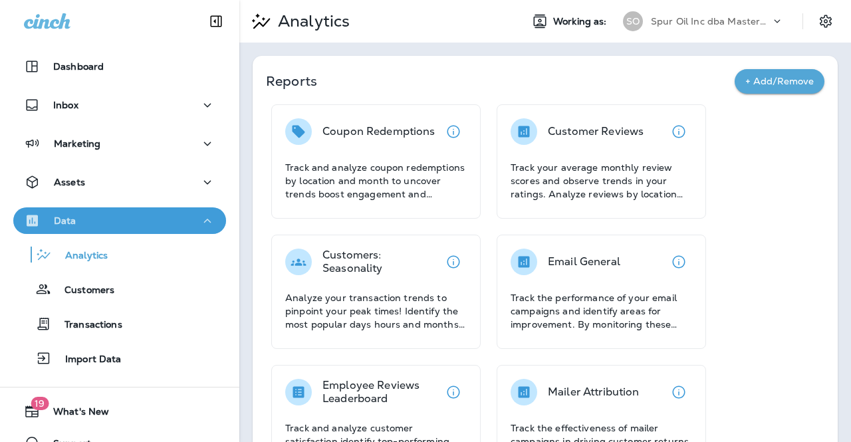
click at [199, 221] on icon "button" at bounding box center [207, 221] width 16 height 17
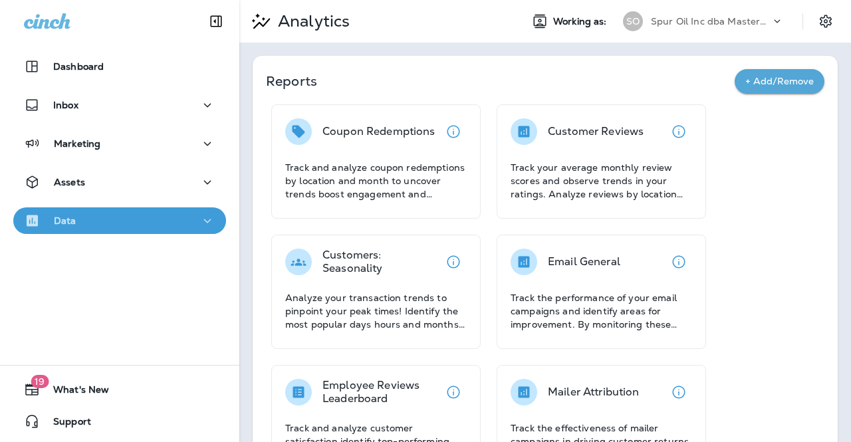
click at [199, 221] on icon "button" at bounding box center [207, 221] width 16 height 17
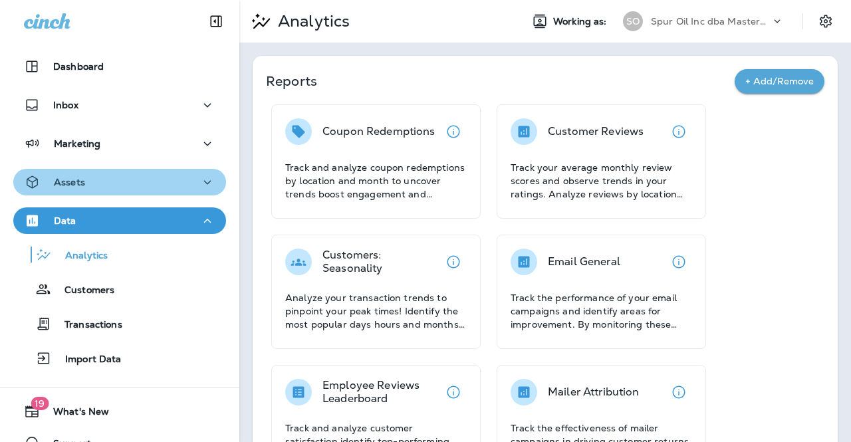
click at [207, 183] on icon "button" at bounding box center [207, 182] width 16 height 17
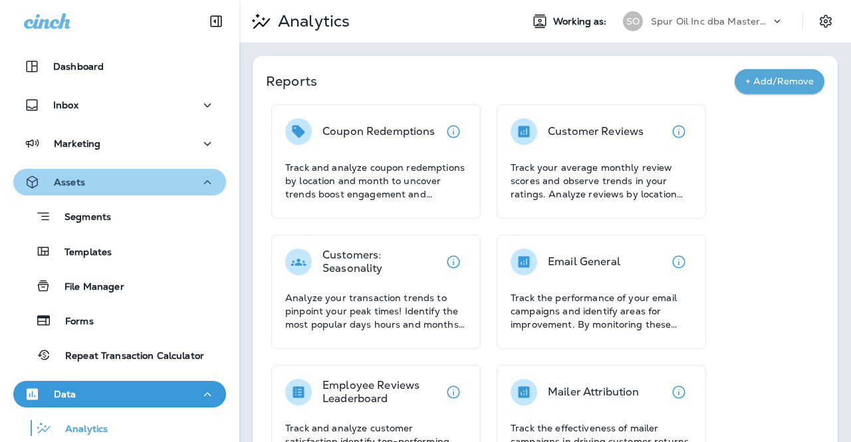
click at [207, 183] on icon "button" at bounding box center [207, 182] width 16 height 17
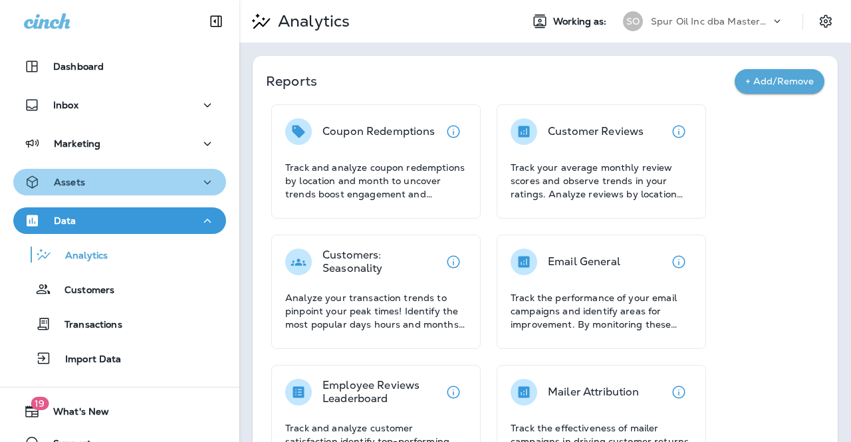
click at [207, 183] on icon "button" at bounding box center [207, 182] width 16 height 17
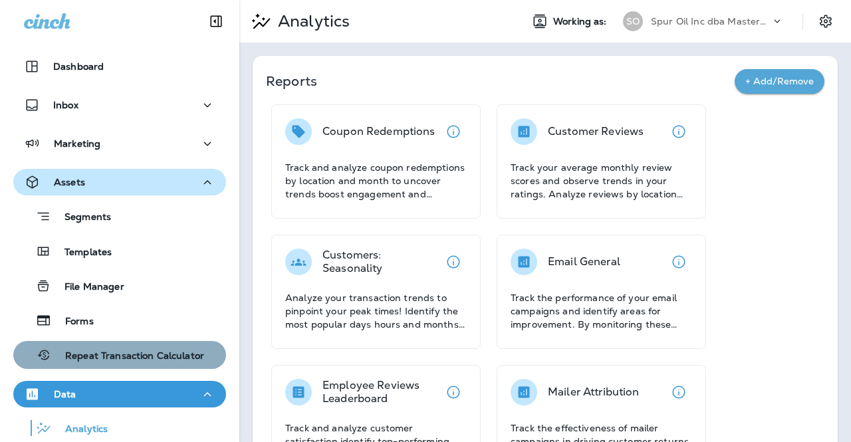
click at [155, 353] on p "Repeat Transaction Calculator" at bounding box center [128, 356] width 152 height 13
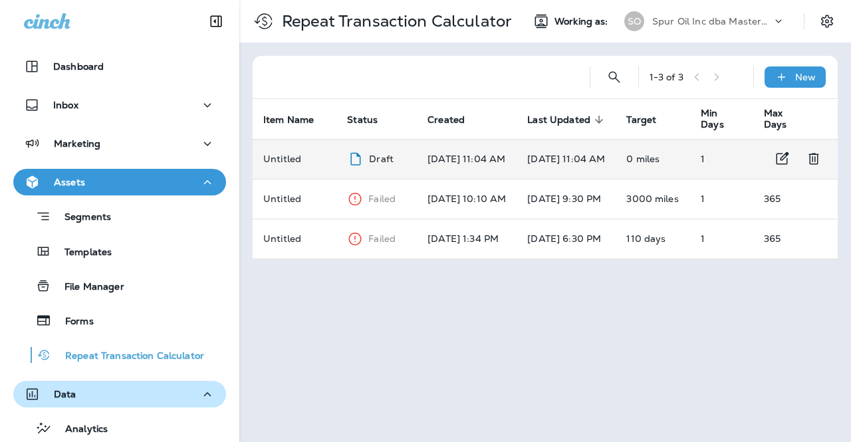
click at [471, 162] on p "[DATE] 11:04 AM" at bounding box center [466, 159] width 78 height 11
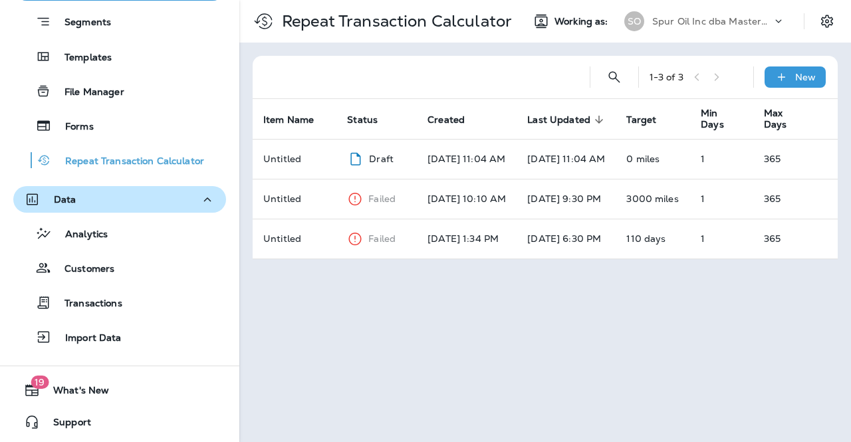
scroll to position [194, 0]
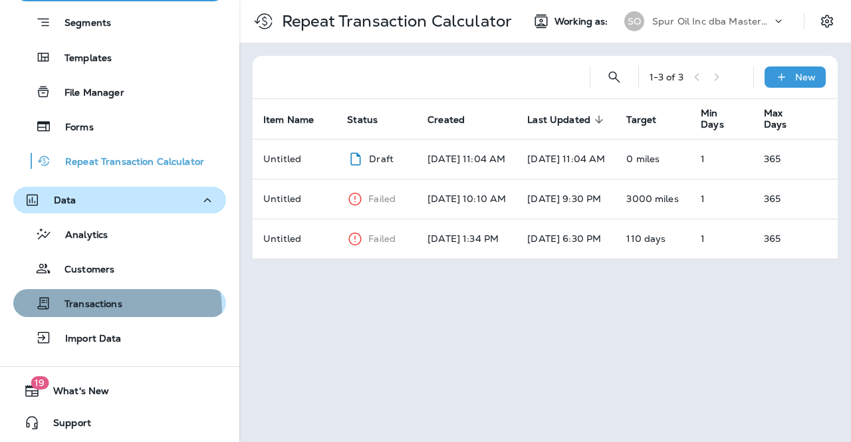
click at [91, 311] on div "Transactions" at bounding box center [71, 303] width 104 height 20
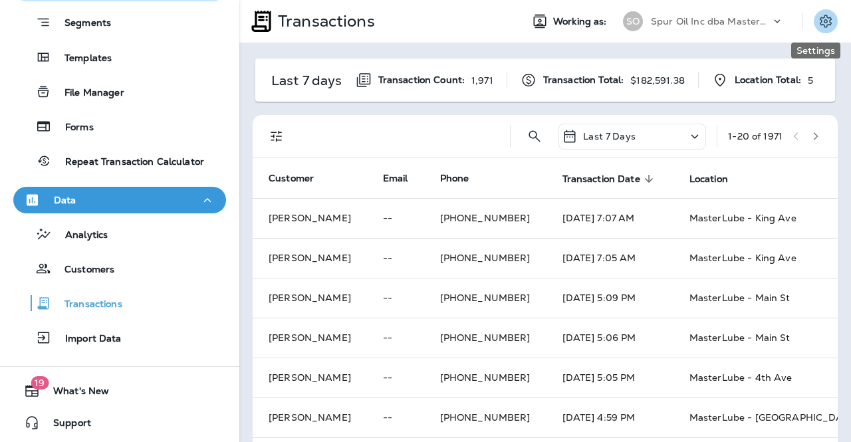
click at [818, 27] on icon "Settings" at bounding box center [826, 21] width 16 height 16
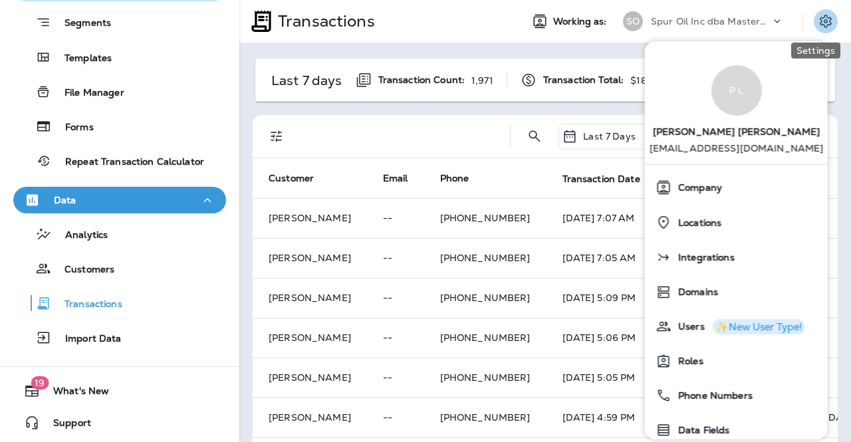
click at [818, 27] on icon "Settings" at bounding box center [826, 21] width 16 height 16
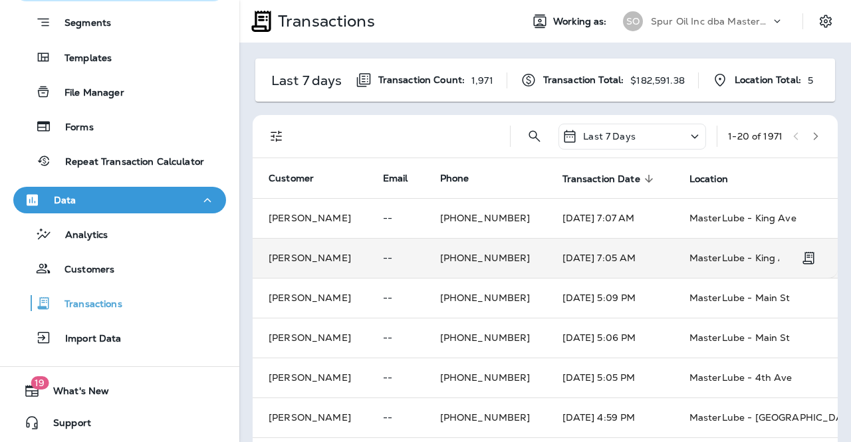
scroll to position [0, 100]
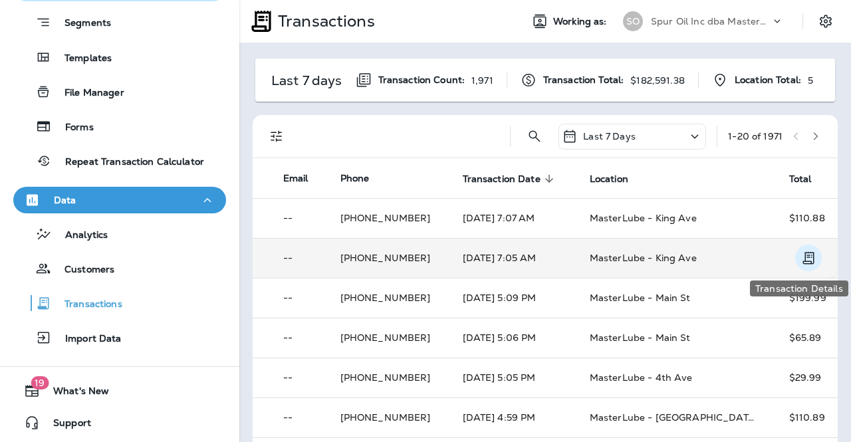
click at [803, 252] on icon "Transaction Details" at bounding box center [808, 258] width 11 height 13
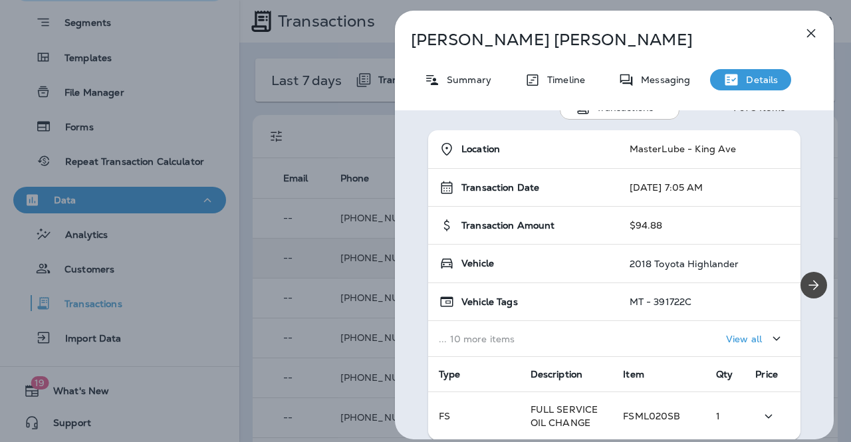
scroll to position [1, 0]
click at [817, 31] on icon "button" at bounding box center [811, 33] width 16 height 16
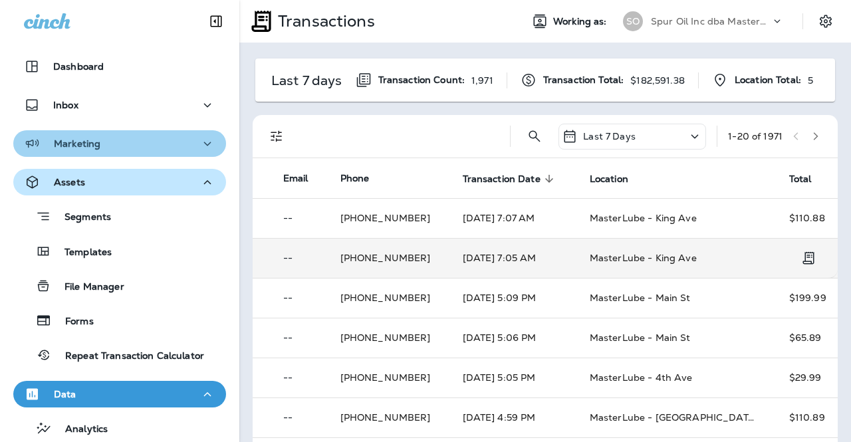
click at [132, 138] on div "Marketing" at bounding box center [119, 144] width 191 height 17
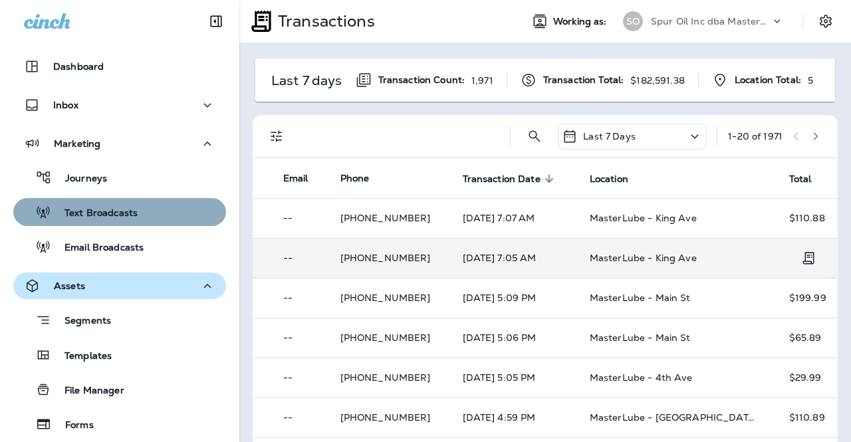
click at [124, 211] on p "Text Broadcasts" at bounding box center [94, 213] width 86 height 13
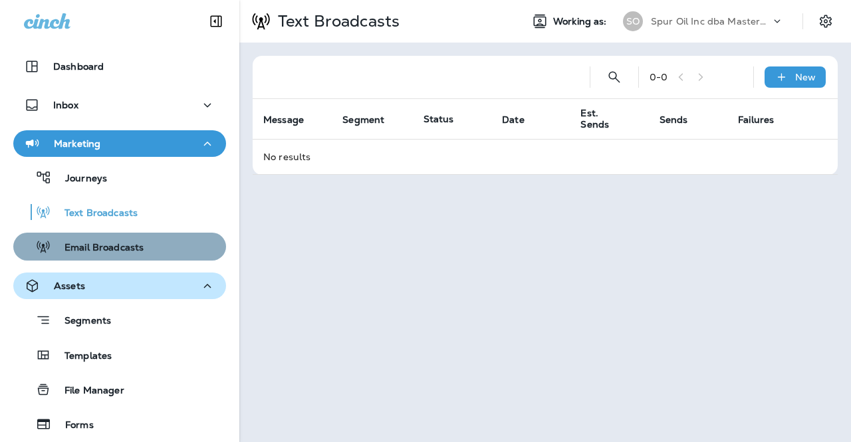
click at [128, 243] on p "Email Broadcasts" at bounding box center [97, 248] width 92 height 13
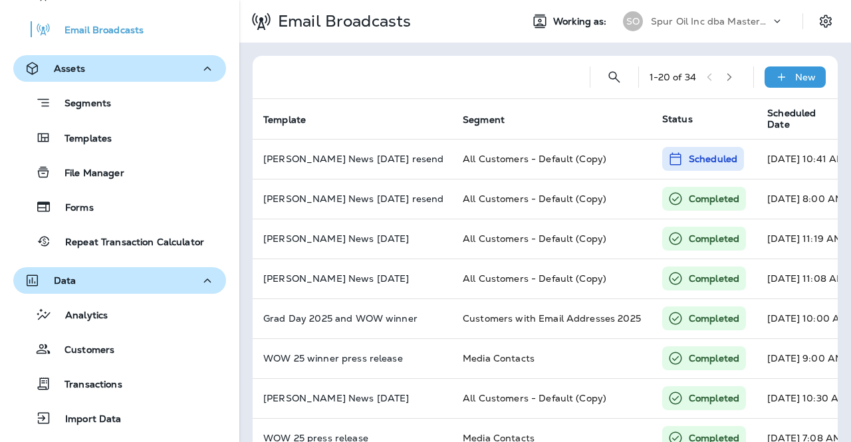
scroll to position [224, 0]
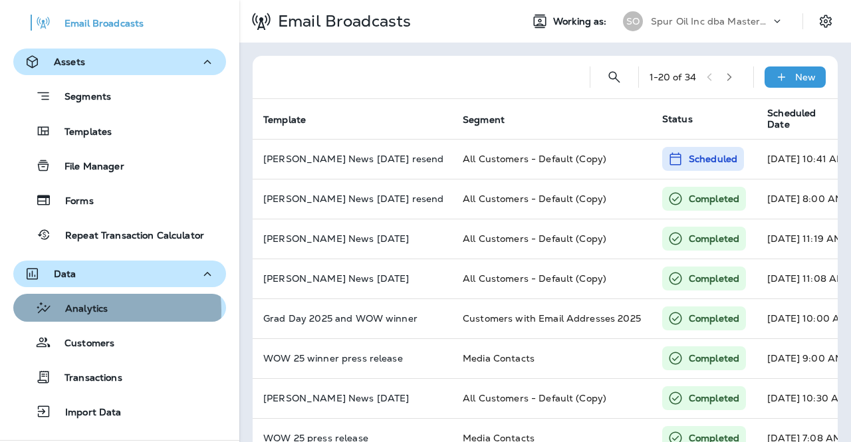
click at [91, 310] on p "Analytics" at bounding box center [80, 309] width 56 height 13
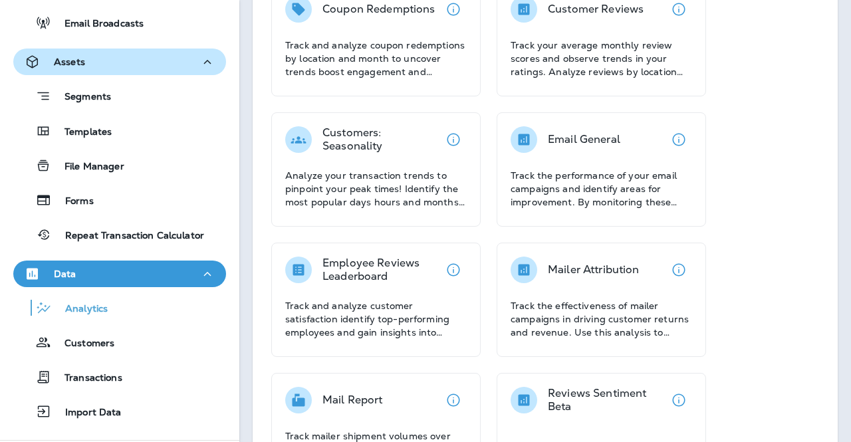
scroll to position [134, 0]
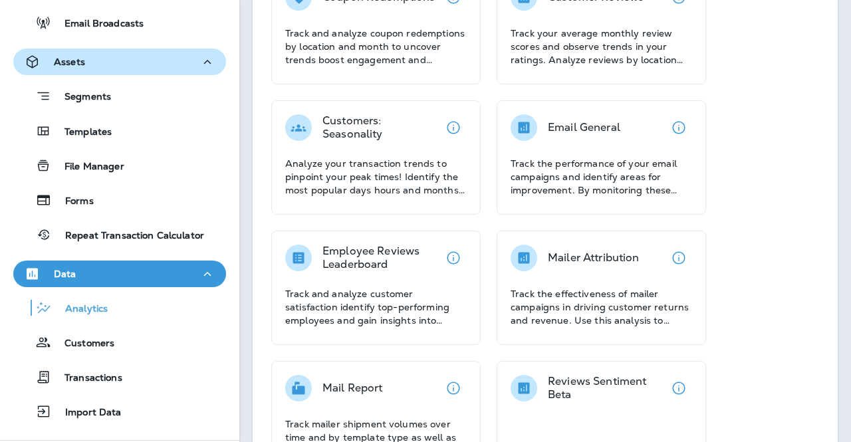
click at [747, 277] on div "Coupon Redemptions Track and analyze coupon redemptions by location and month t…" at bounding box center [545, 418] width 558 height 896
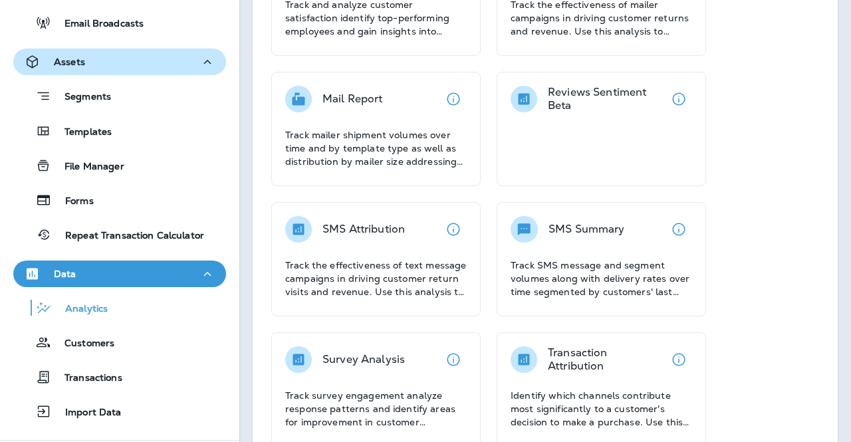
scroll to position [424, 0]
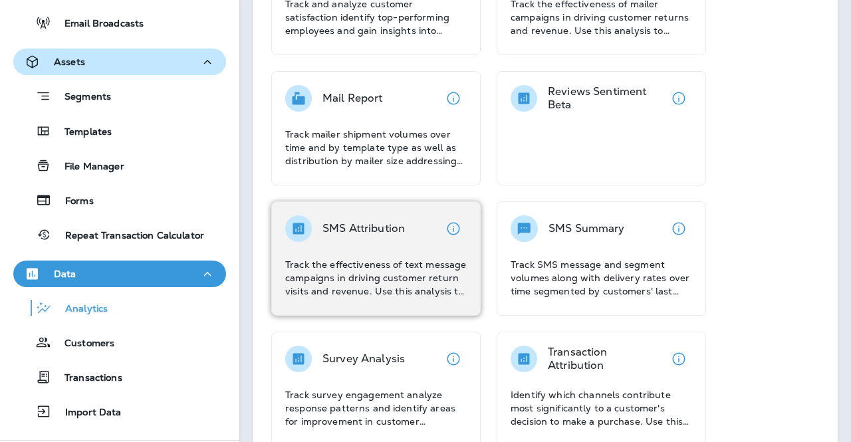
click at [373, 251] on div "SMS Attribution Track the effectiveness of text message campaigns in driving cu…" at bounding box center [375, 256] width 181 height 82
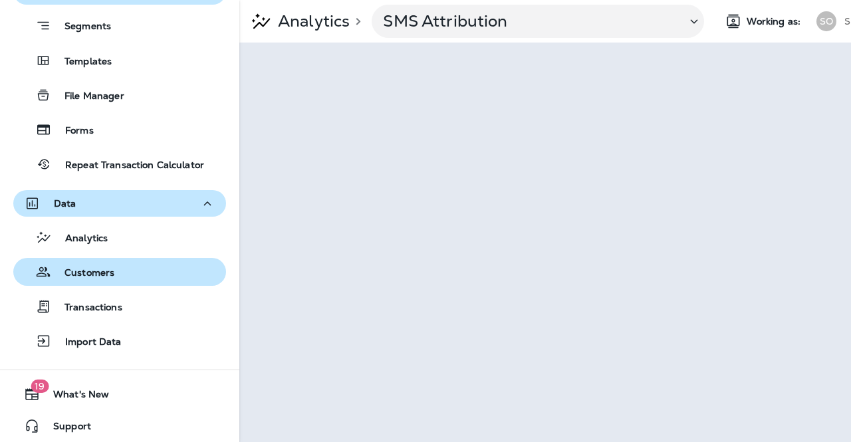
scroll to position [298, 0]
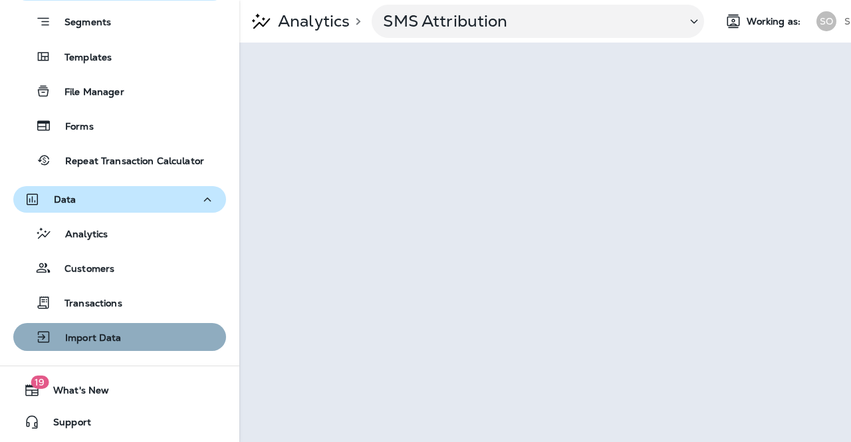
click at [120, 337] on div "Import Data" at bounding box center [120, 337] width 202 height 20
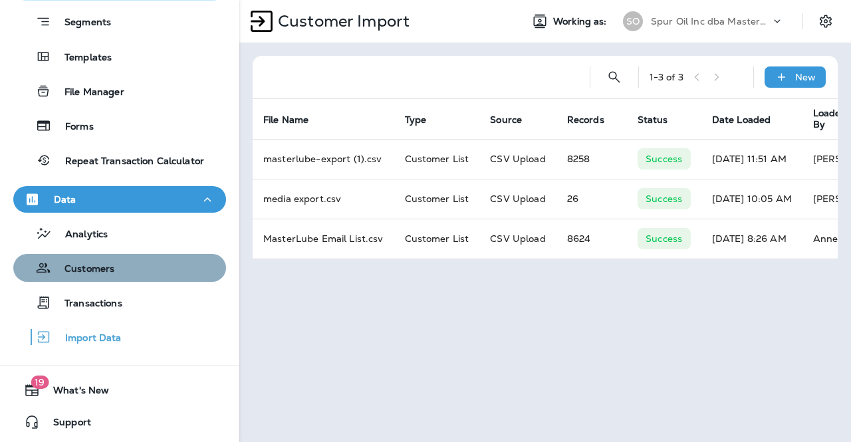
click at [120, 269] on div "Customers" at bounding box center [120, 268] width 202 height 20
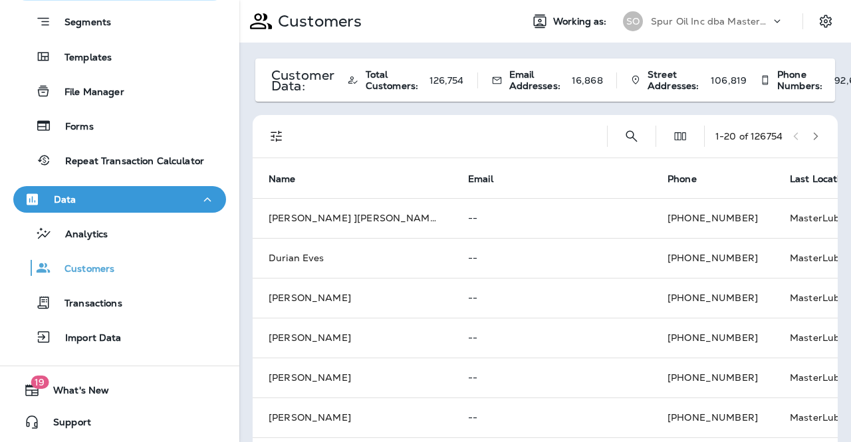
drag, startPoint x: 120, startPoint y: 269, endPoint x: 112, endPoint y: 461, distance: 192.3
click at [112, 0] on html "Dashboard Inbox Marketing Journeys Text Broadcasts Email Broadcasts Assets Segm…" at bounding box center [425, 0] width 851 height 0
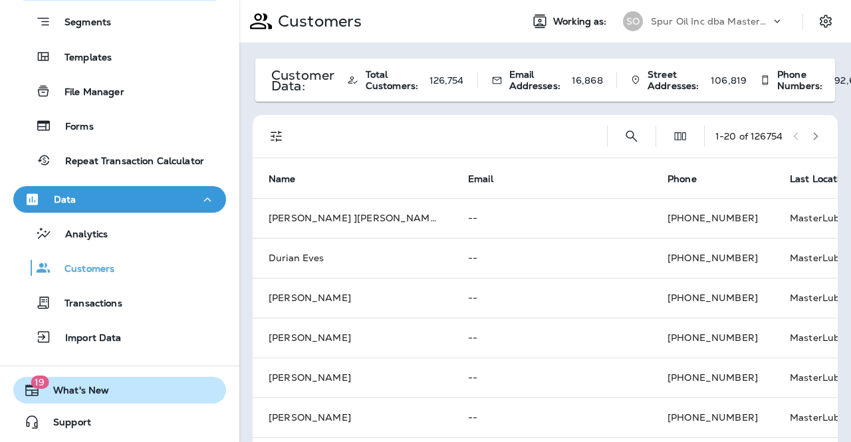
click at [78, 380] on button "19 What's New" at bounding box center [119, 390] width 213 height 27
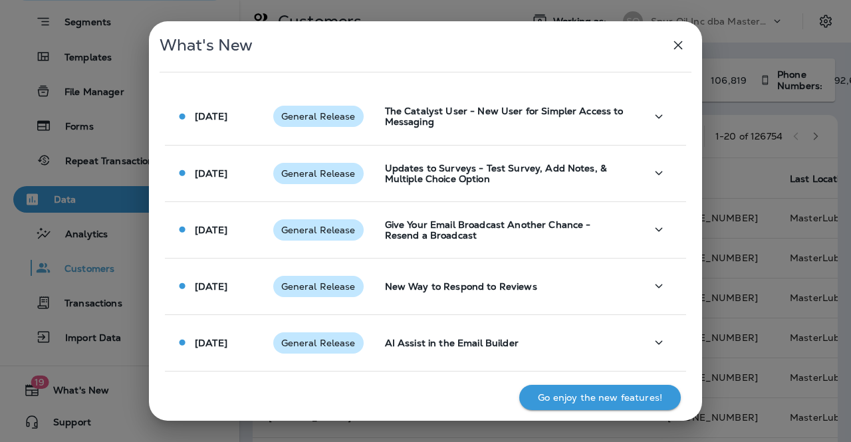
click at [677, 45] on icon "button" at bounding box center [678, 45] width 9 height 9
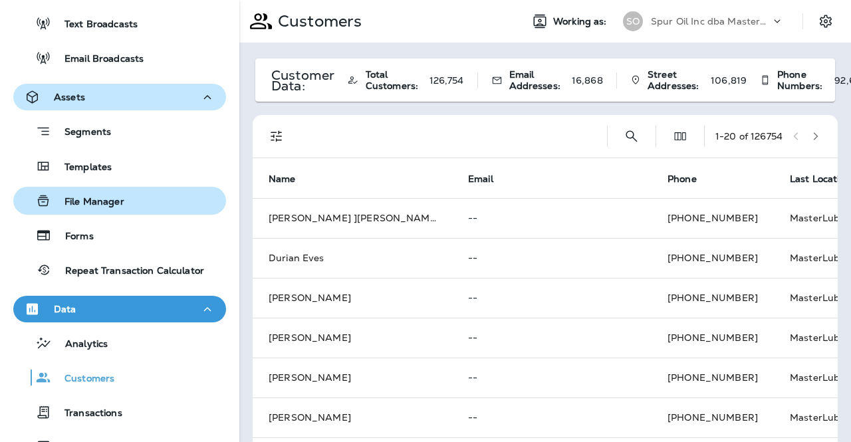
scroll to position [189, 0]
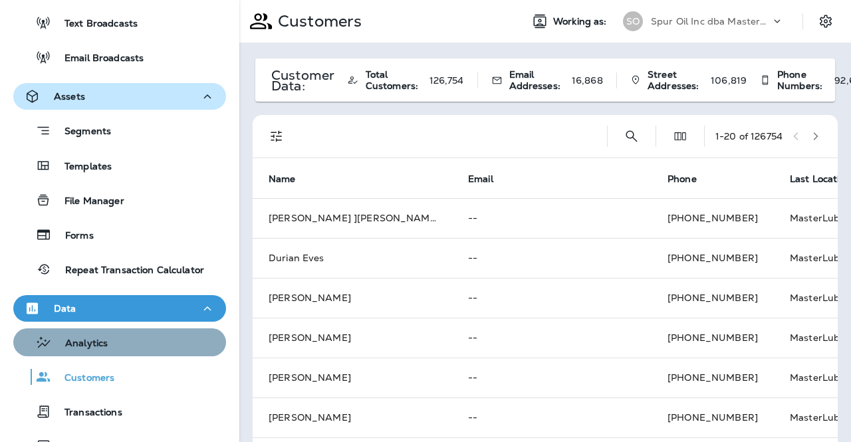
click at [128, 342] on div "Analytics" at bounding box center [120, 342] width 202 height 20
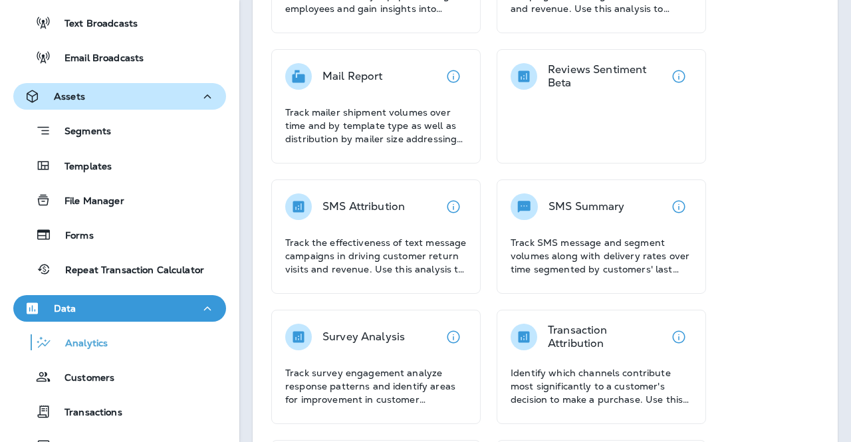
scroll to position [485, 0]
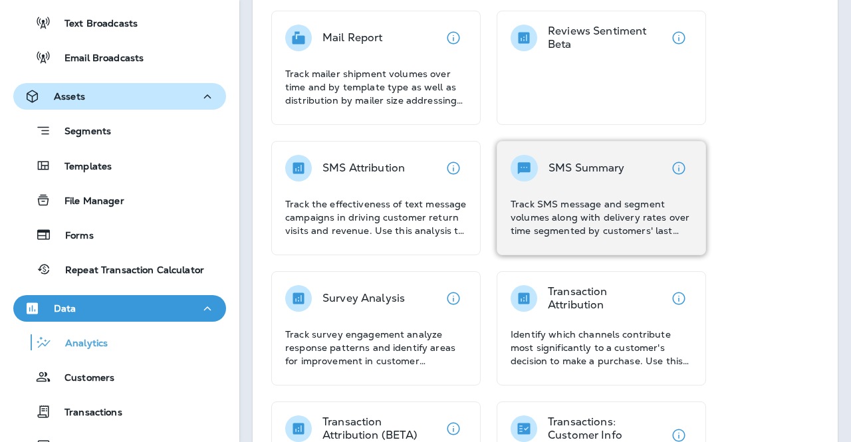
click at [640, 211] on p "Track SMS message and segment volumes along with delivery rates over time segme…" at bounding box center [601, 217] width 181 height 40
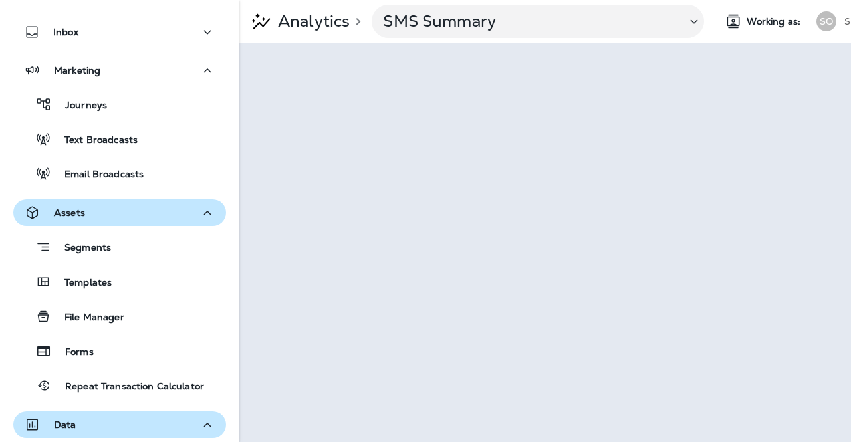
scroll to position [67, 0]
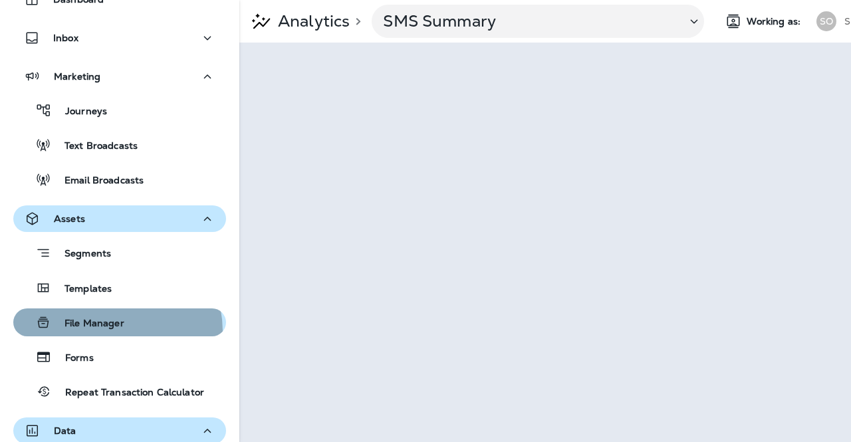
click at [105, 332] on div "File Manager" at bounding box center [72, 322] width 106 height 20
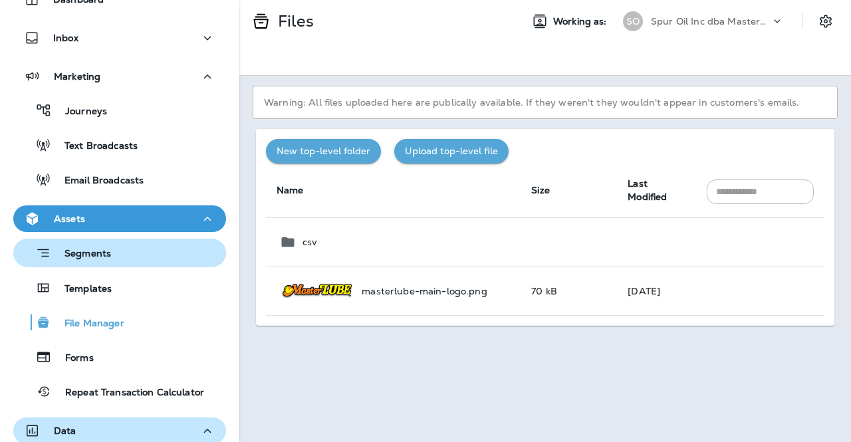
click at [124, 260] on div "Segments" at bounding box center [120, 253] width 202 height 21
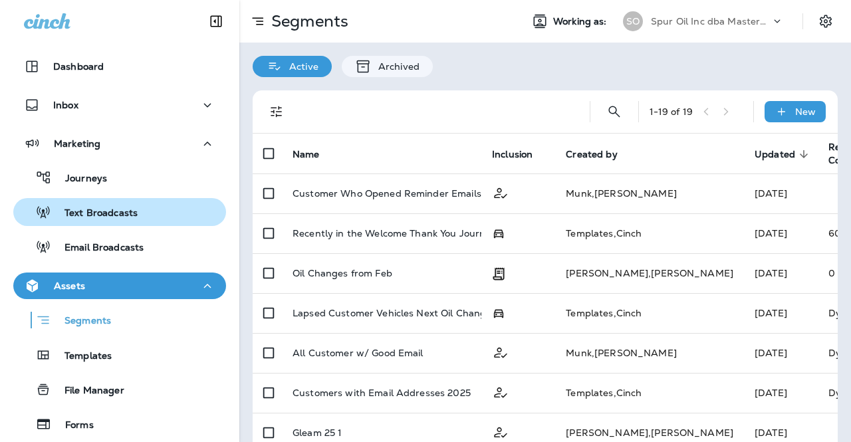
click at [118, 211] on p "Text Broadcasts" at bounding box center [94, 213] width 86 height 13
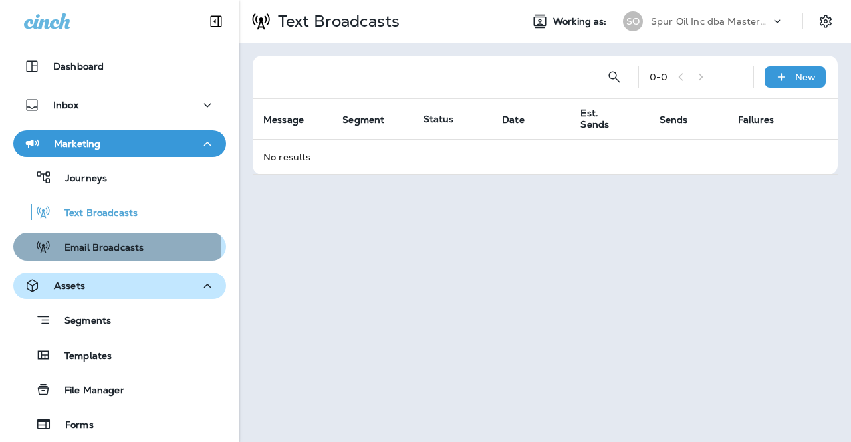
click at [104, 249] on p "Email Broadcasts" at bounding box center [97, 248] width 92 height 13
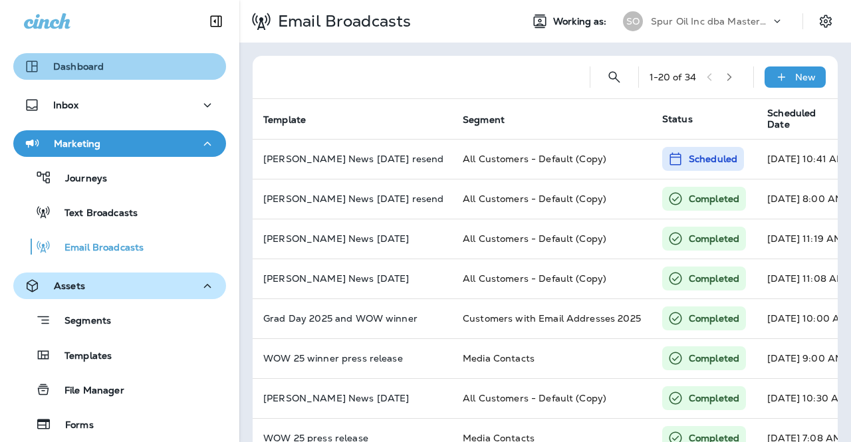
click at [130, 73] on div "Dashboard" at bounding box center [119, 66] width 191 height 16
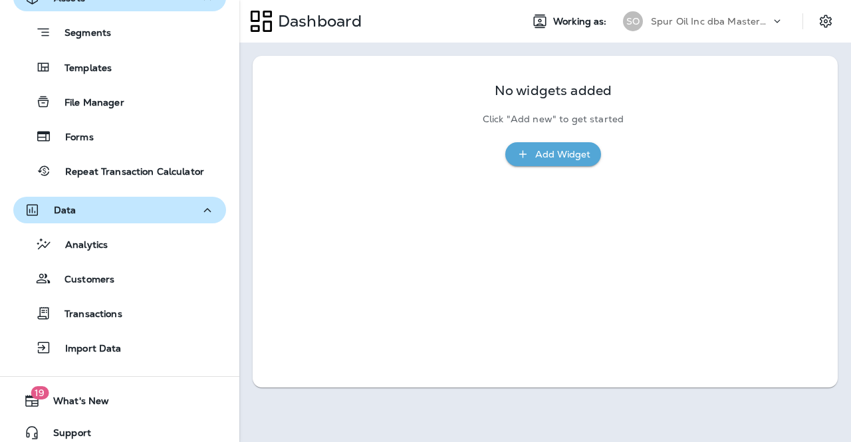
scroll to position [298, 0]
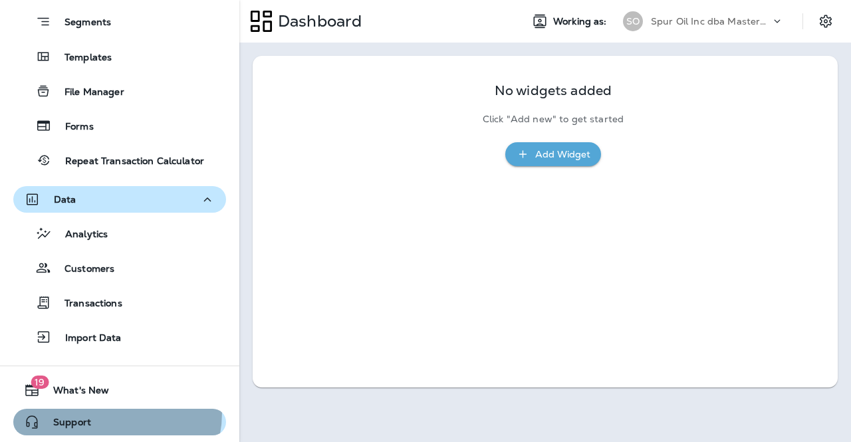
click at [97, 411] on button "Support" at bounding box center [119, 422] width 213 height 27
